Goal: Understand process/instructions

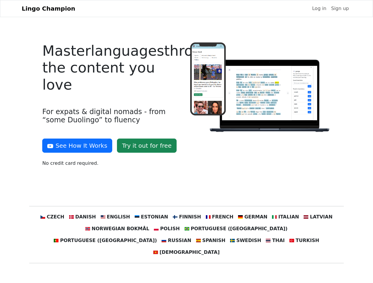
click at [186, 142] on div at bounding box center [260, 106] width 148 height 129
click at [75, 146] on button "See How It Works" at bounding box center [77, 146] width 70 height 14
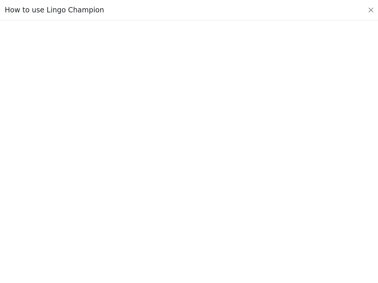
click at [63, 217] on div at bounding box center [189, 151] width 350 height 207
click at [91, 217] on div at bounding box center [189, 151] width 350 height 207
click at [121, 217] on div at bounding box center [189, 151] width 350 height 207
click at [153, 217] on div at bounding box center [189, 151] width 350 height 207
click at [186, 217] on div at bounding box center [189, 151] width 350 height 207
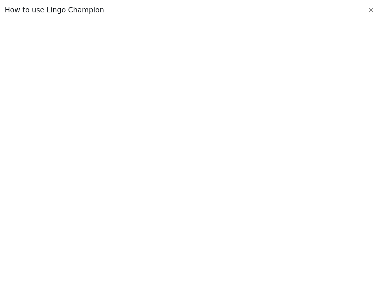
click at [215, 217] on div at bounding box center [189, 151] width 350 height 207
click at [246, 217] on div at bounding box center [189, 151] width 350 height 207
click at [276, 217] on div at bounding box center [189, 151] width 350 height 207
